Goal: Check status: Check status

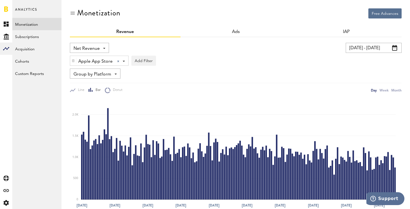
click at [361, 50] on input "[DATE] - [DATE]" at bounding box center [374, 48] width 56 height 10
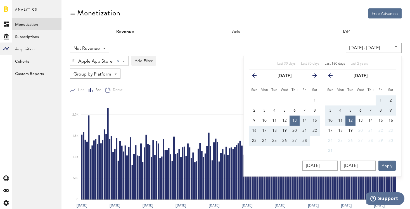
click at [339, 63] on span "Last 180 days" at bounding box center [335, 63] width 20 height 3
type input "[DATE] - [DATE]"
type input "[DATE]"
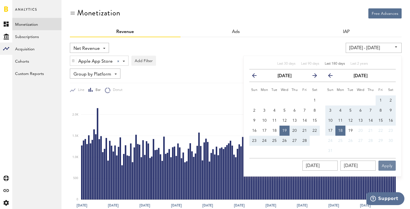
click at [391, 165] on button "Apply" at bounding box center [387, 166] width 17 height 10
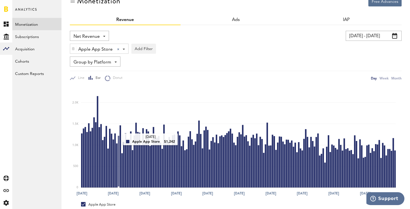
scroll to position [10, 0]
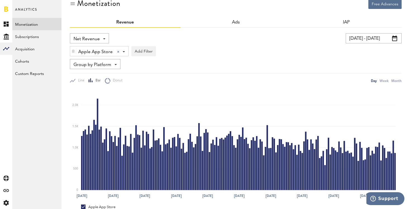
click at [74, 50] on img at bounding box center [73, 51] width 3 height 4
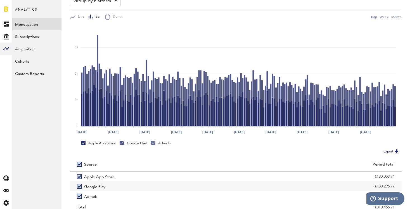
scroll to position [73, 0]
